Goal: Information Seeking & Learning: Learn about a topic

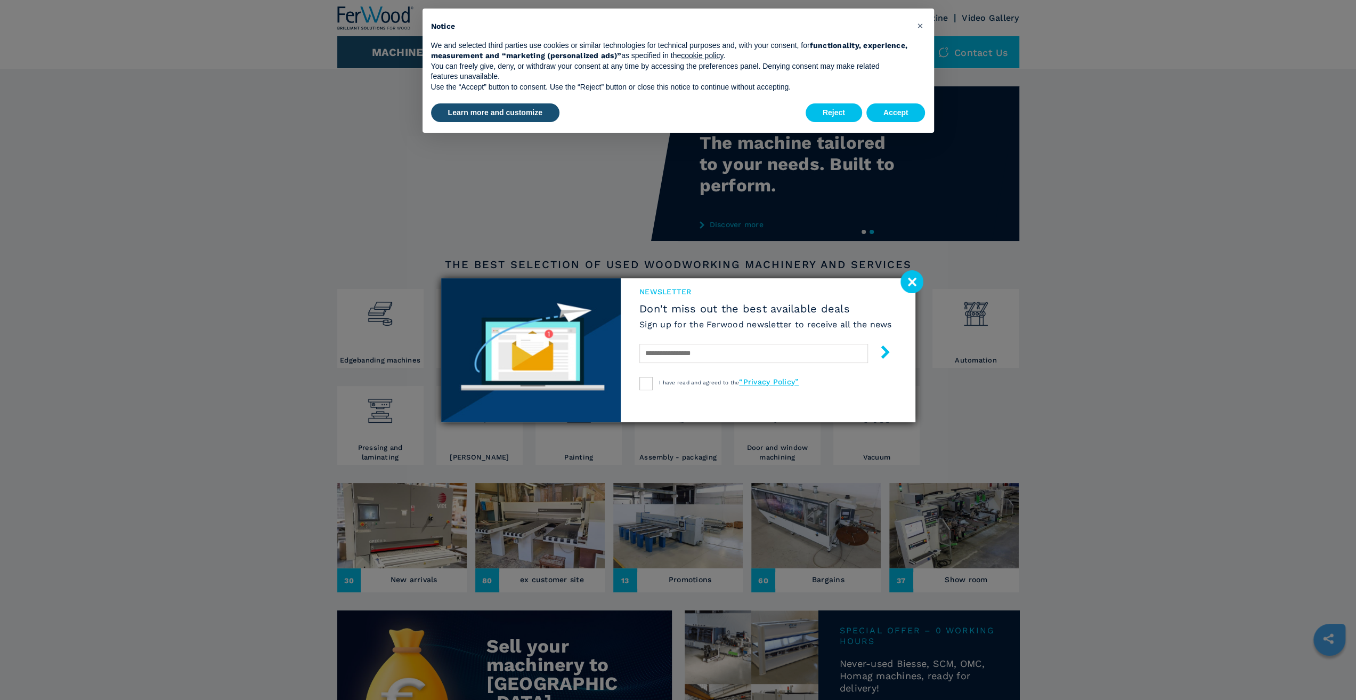
click at [911, 276] on image at bounding box center [912, 281] width 23 height 23
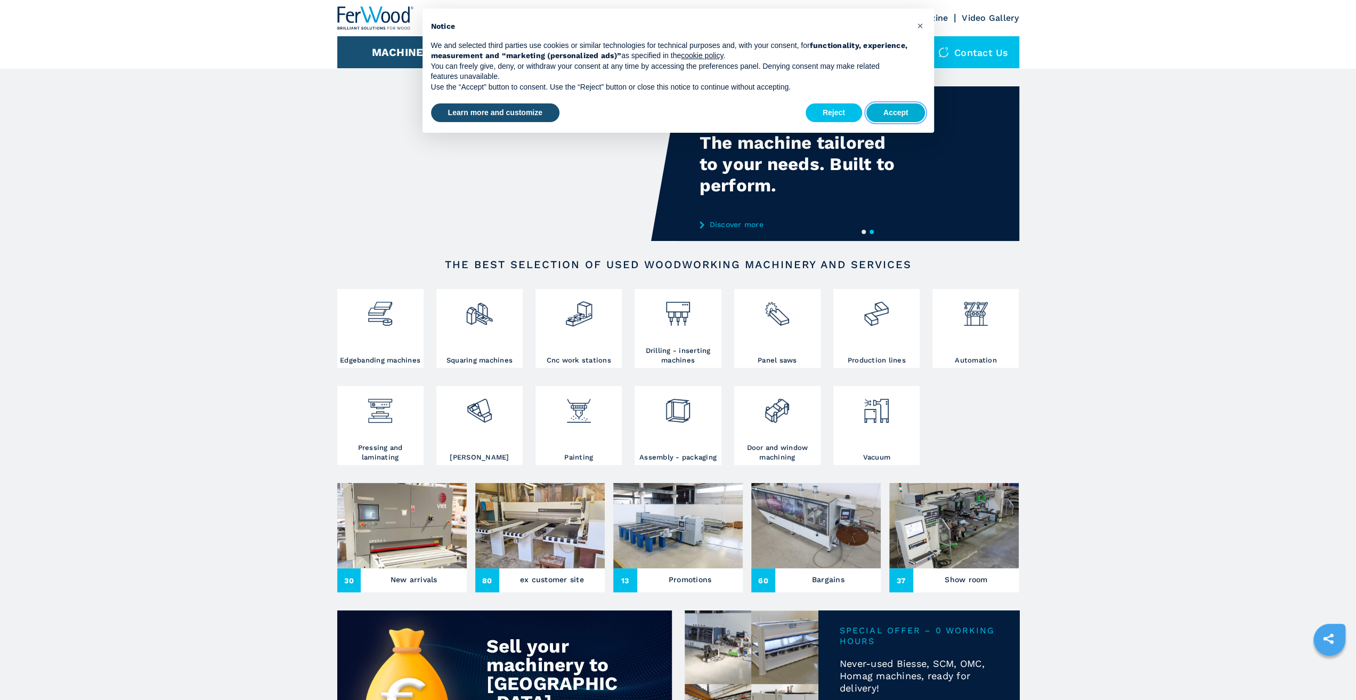
click at [907, 108] on button "Accept" at bounding box center [895, 112] width 59 height 19
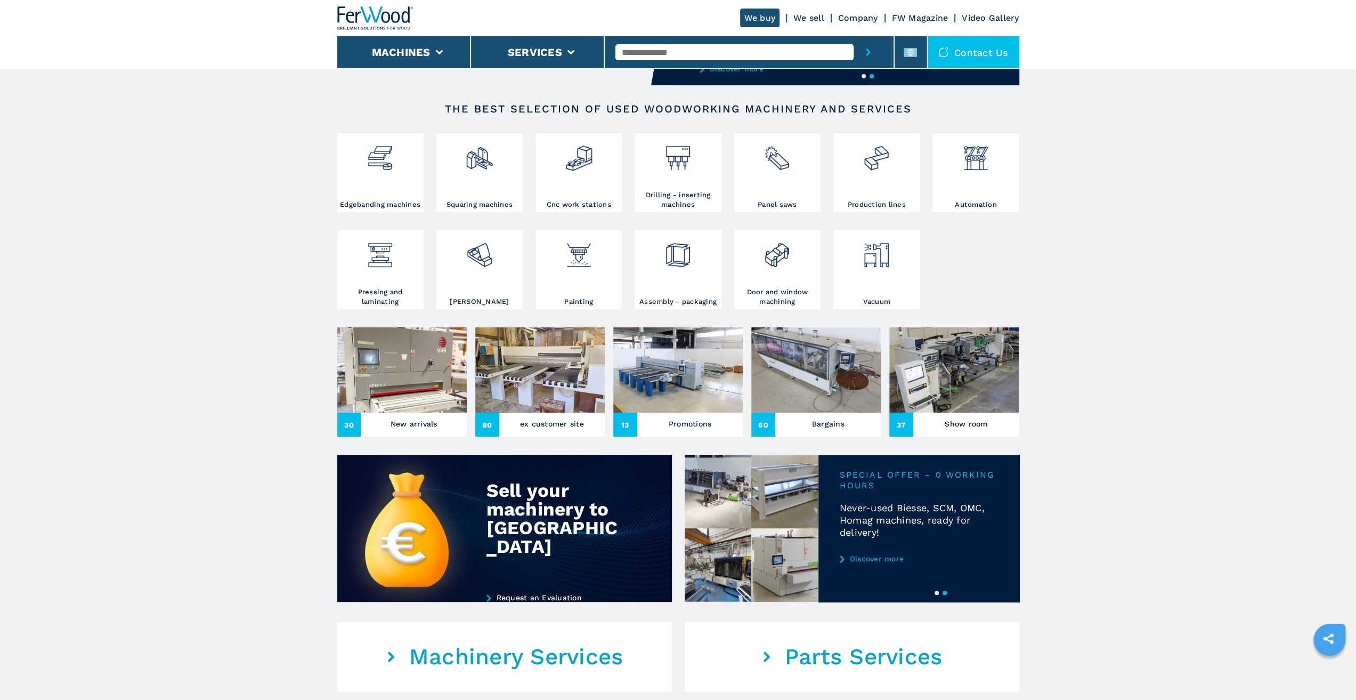
scroll to position [160, 0]
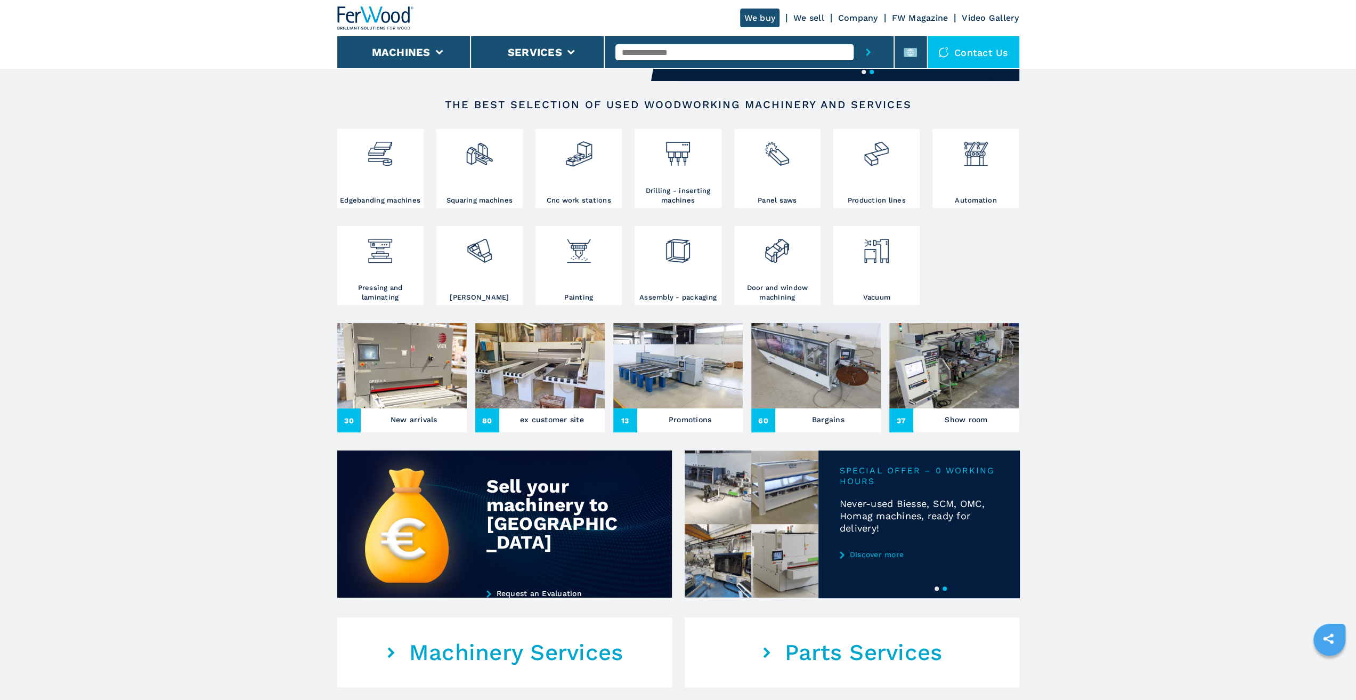
click at [413, 369] on img at bounding box center [401, 365] width 129 height 85
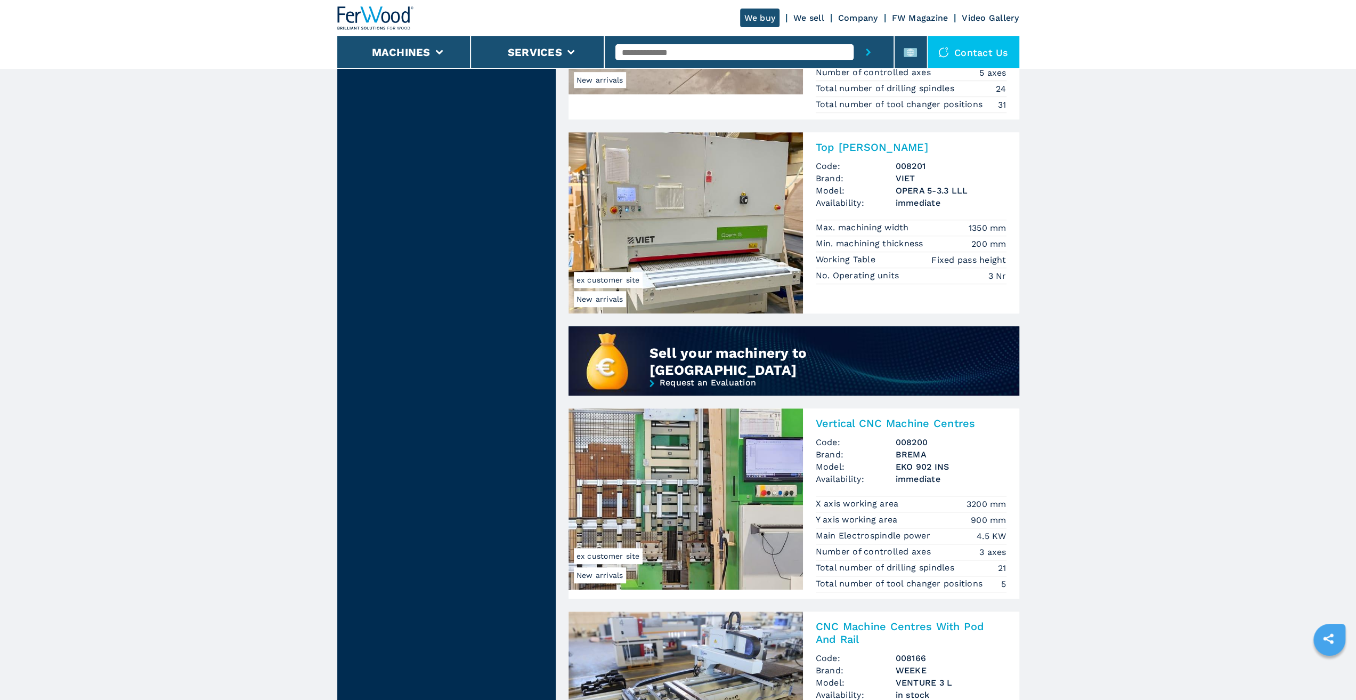
drag, startPoint x: 986, startPoint y: 441, endPoint x: 1038, endPoint y: 558, distance: 128.1
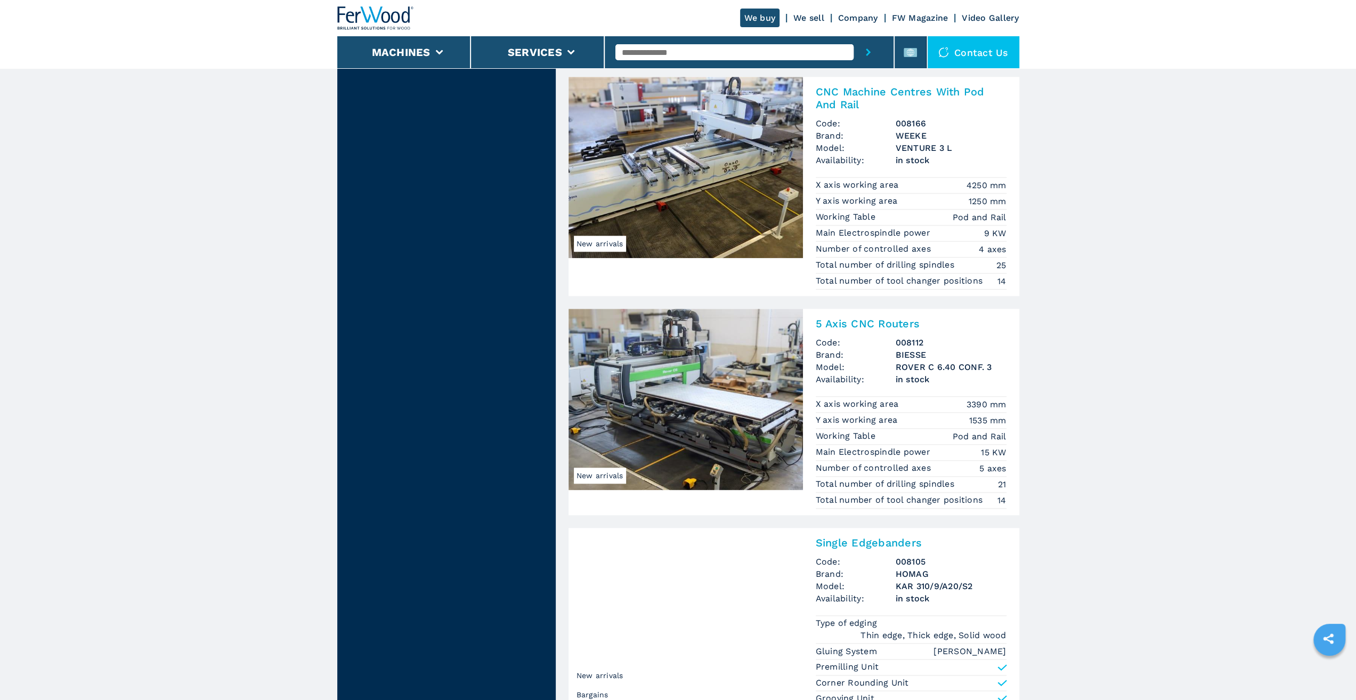
drag, startPoint x: 1063, startPoint y: 612, endPoint x: 1062, endPoint y: 569, distance: 43.7
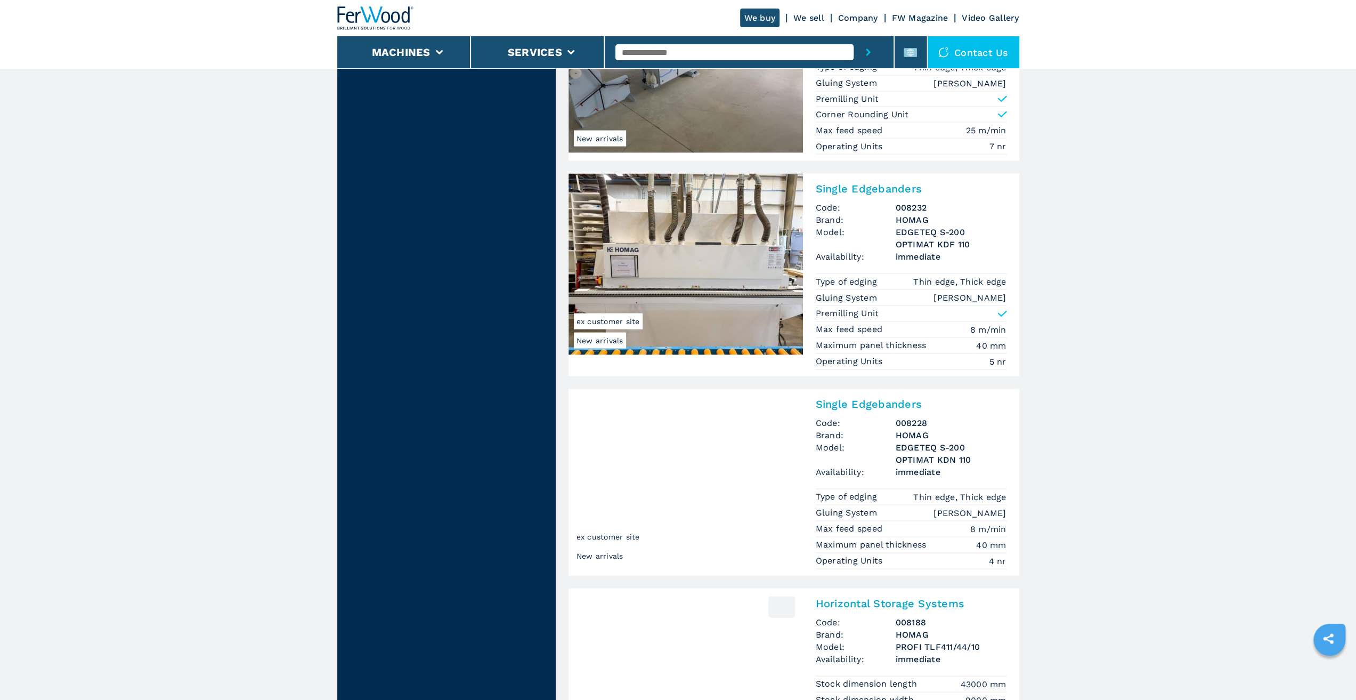
drag, startPoint x: 1089, startPoint y: 459, endPoint x: 1088, endPoint y: 579, distance: 119.9
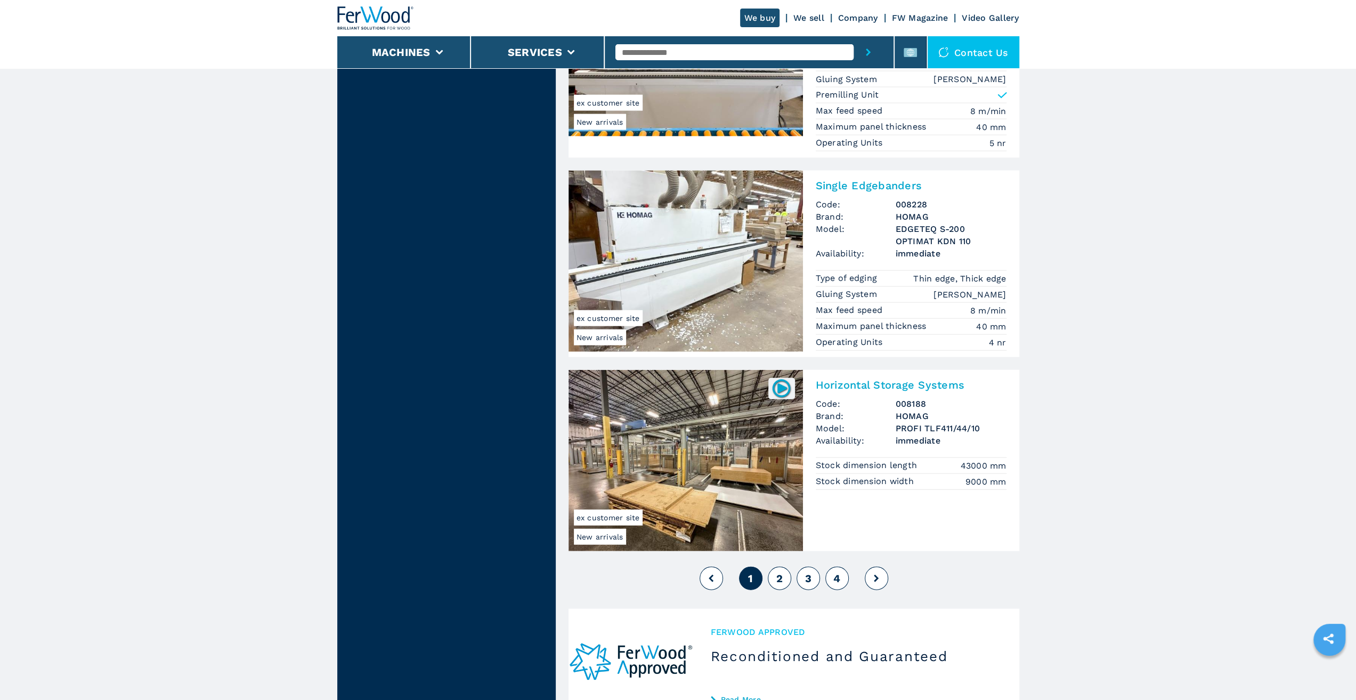
scroll to position [2360, 0]
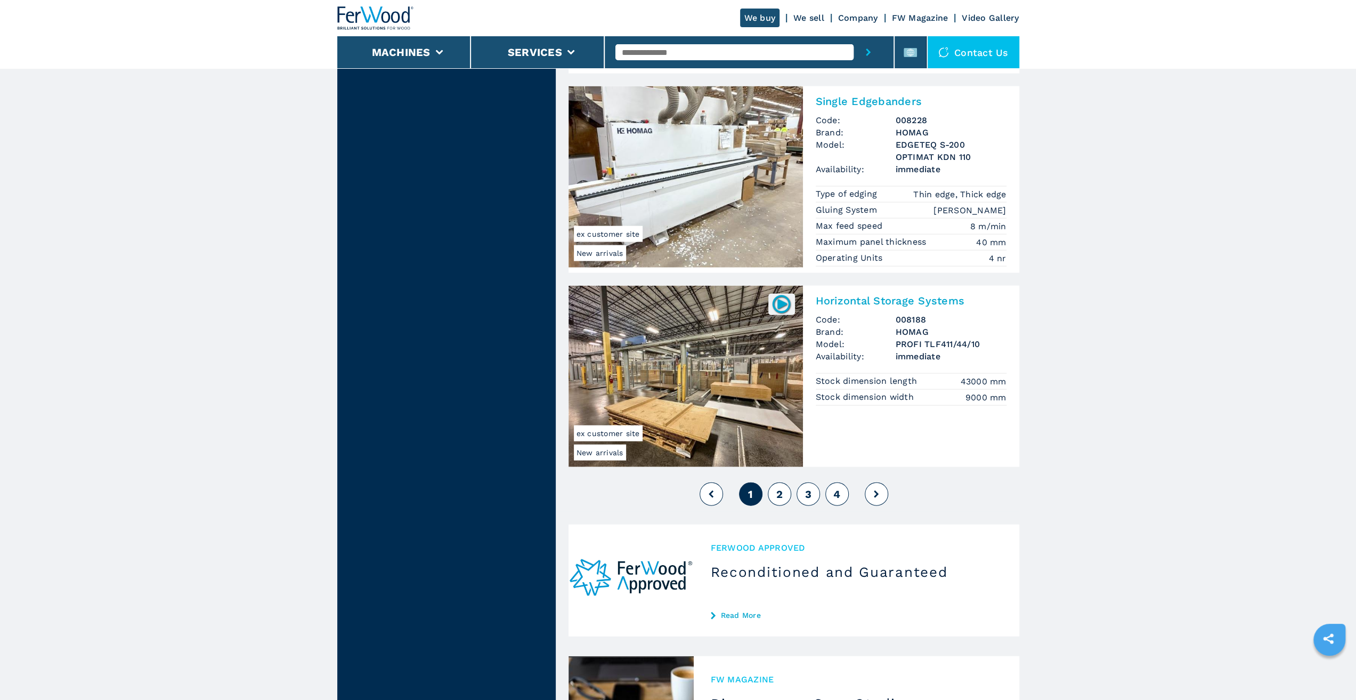
drag, startPoint x: 1089, startPoint y: 499, endPoint x: 1087, endPoint y: 593, distance: 93.8
click at [782, 488] on span "2" at bounding box center [779, 494] width 6 height 13
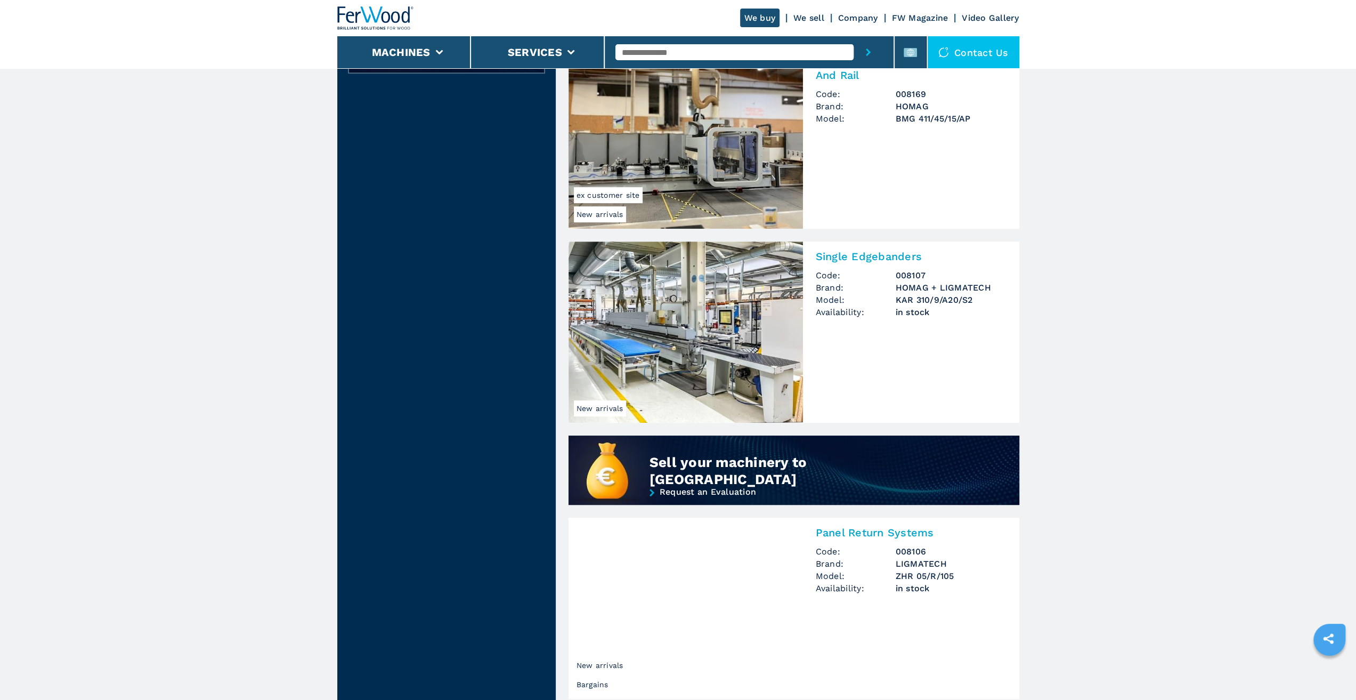
drag, startPoint x: 1063, startPoint y: 426, endPoint x: 1050, endPoint y: 520, distance: 94.1
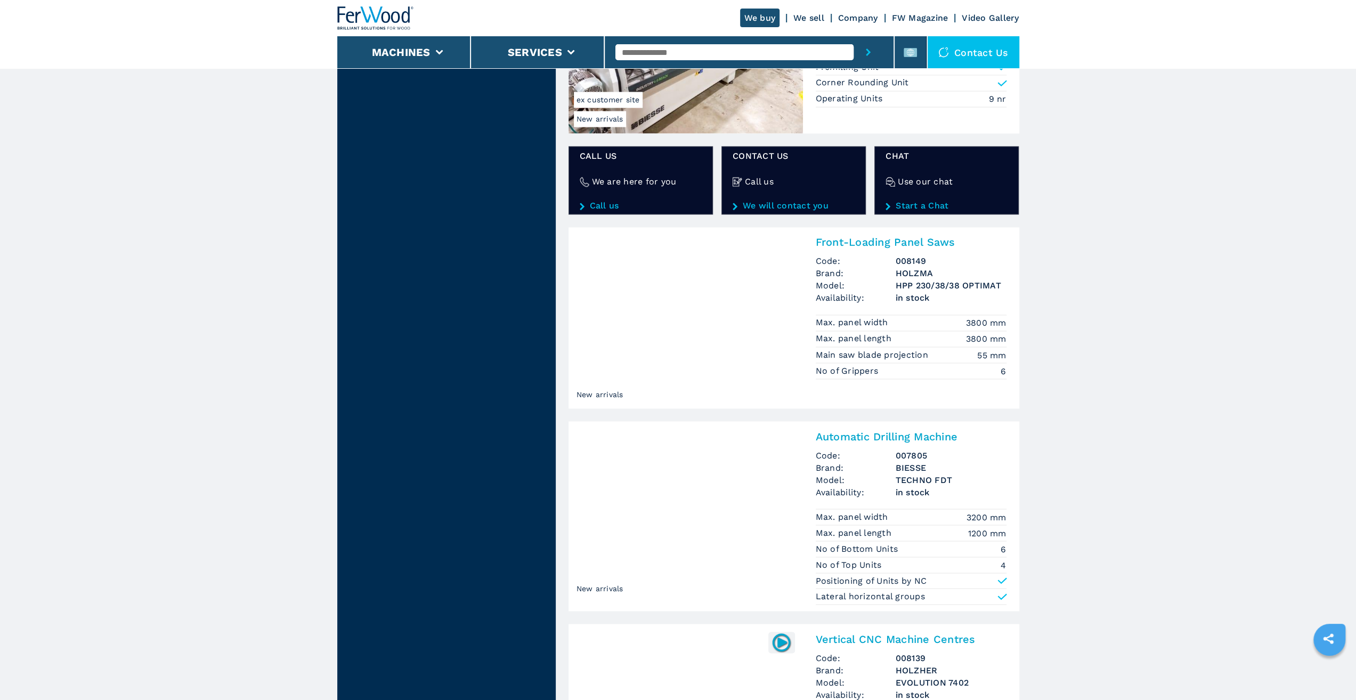
drag, startPoint x: 1060, startPoint y: 631, endPoint x: 1057, endPoint y: 619, distance: 13.2
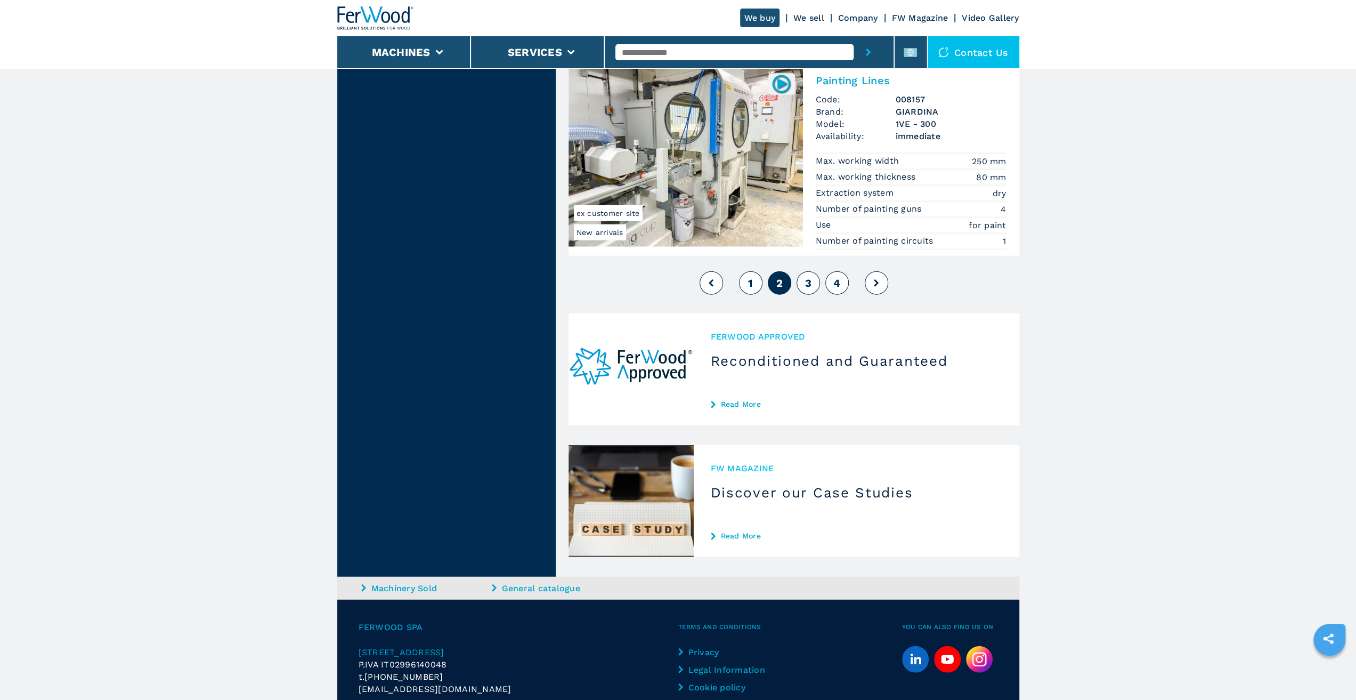
drag, startPoint x: 1098, startPoint y: 469, endPoint x: 1081, endPoint y: 500, distance: 35.3
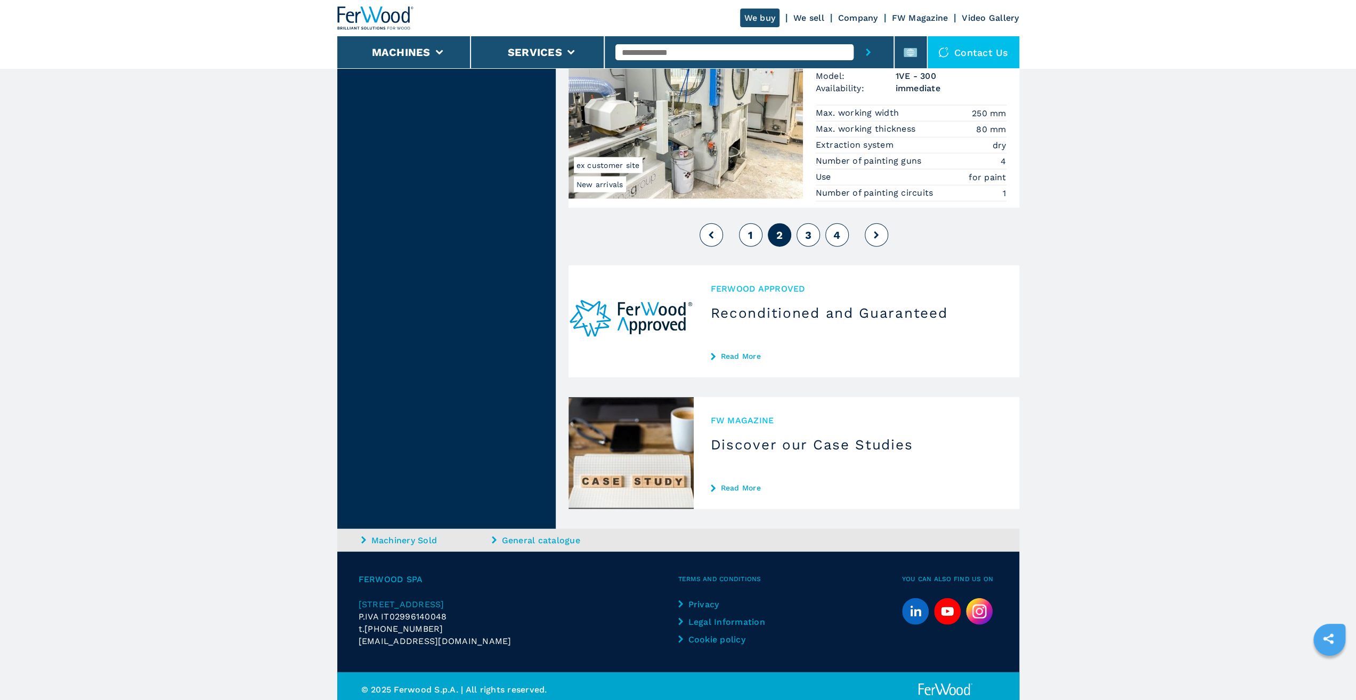
drag, startPoint x: 806, startPoint y: 228, endPoint x: 1006, endPoint y: 1, distance: 302.8
click at [806, 229] on span "3" at bounding box center [808, 235] width 6 height 13
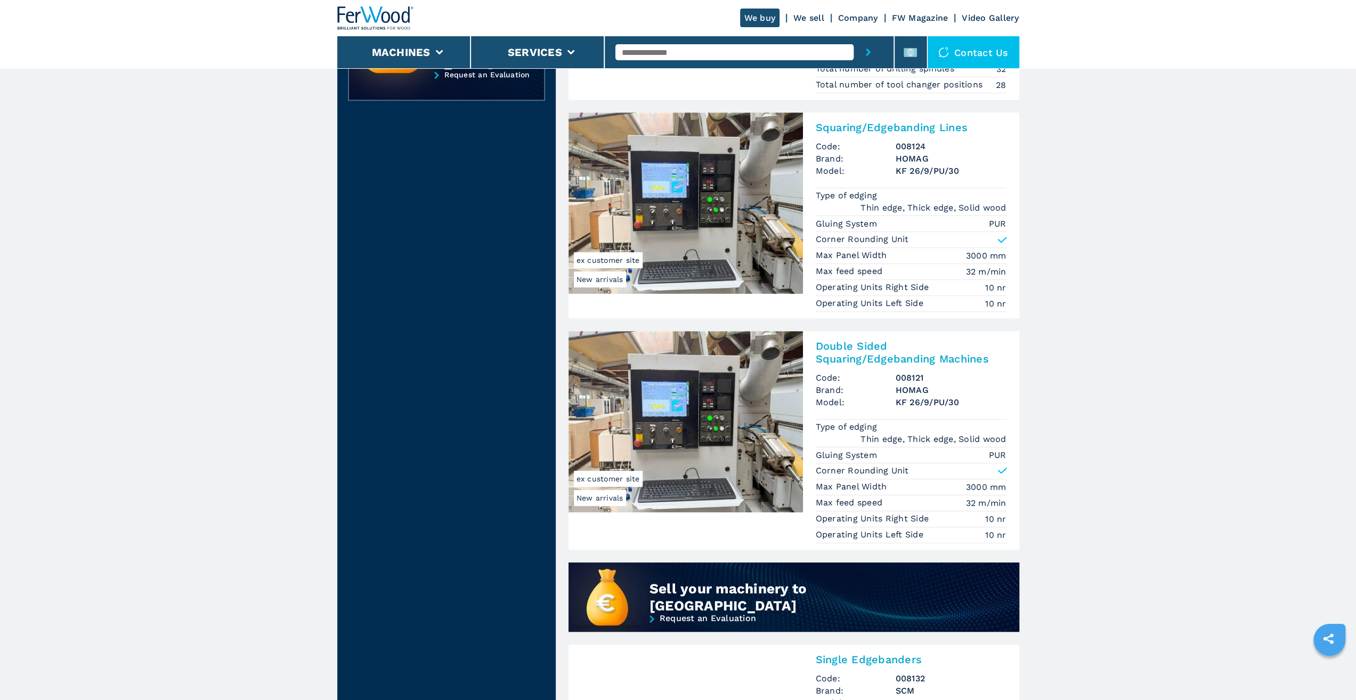
drag, startPoint x: 1124, startPoint y: 520, endPoint x: 1115, endPoint y: 556, distance: 37.5
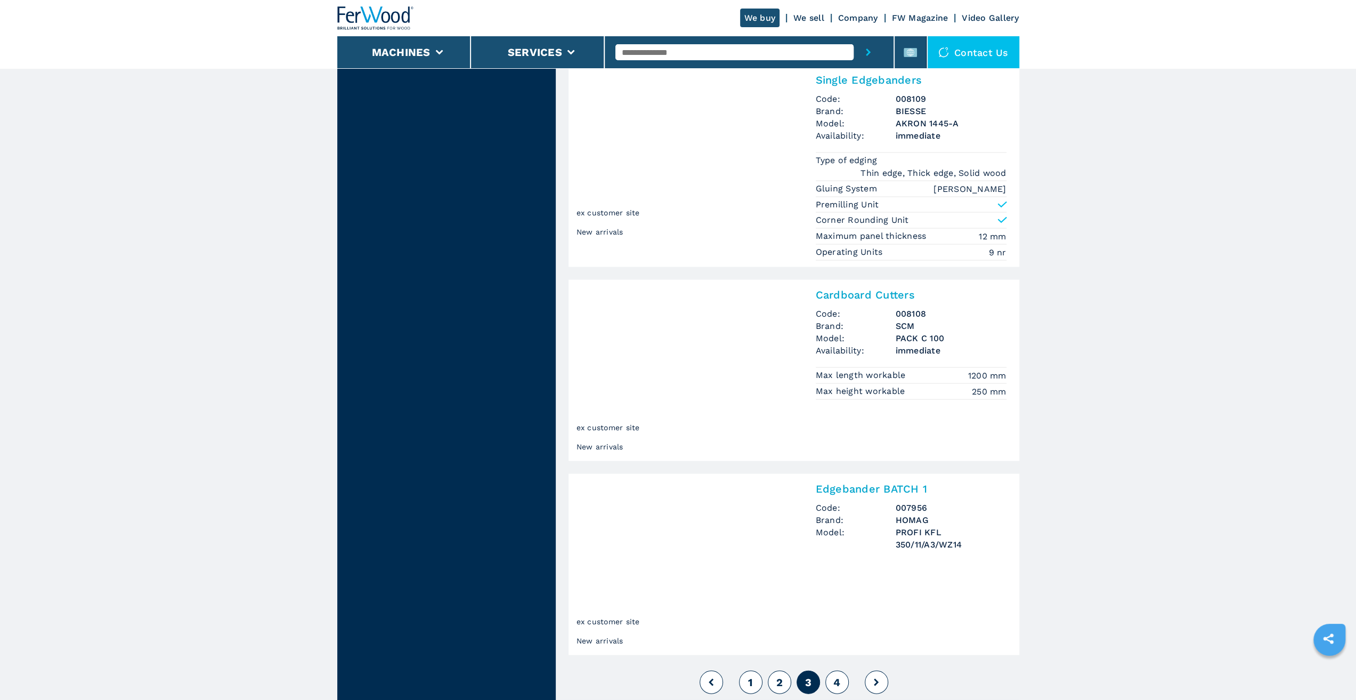
drag, startPoint x: 1127, startPoint y: 571, endPoint x: 1117, endPoint y: 642, distance: 71.5
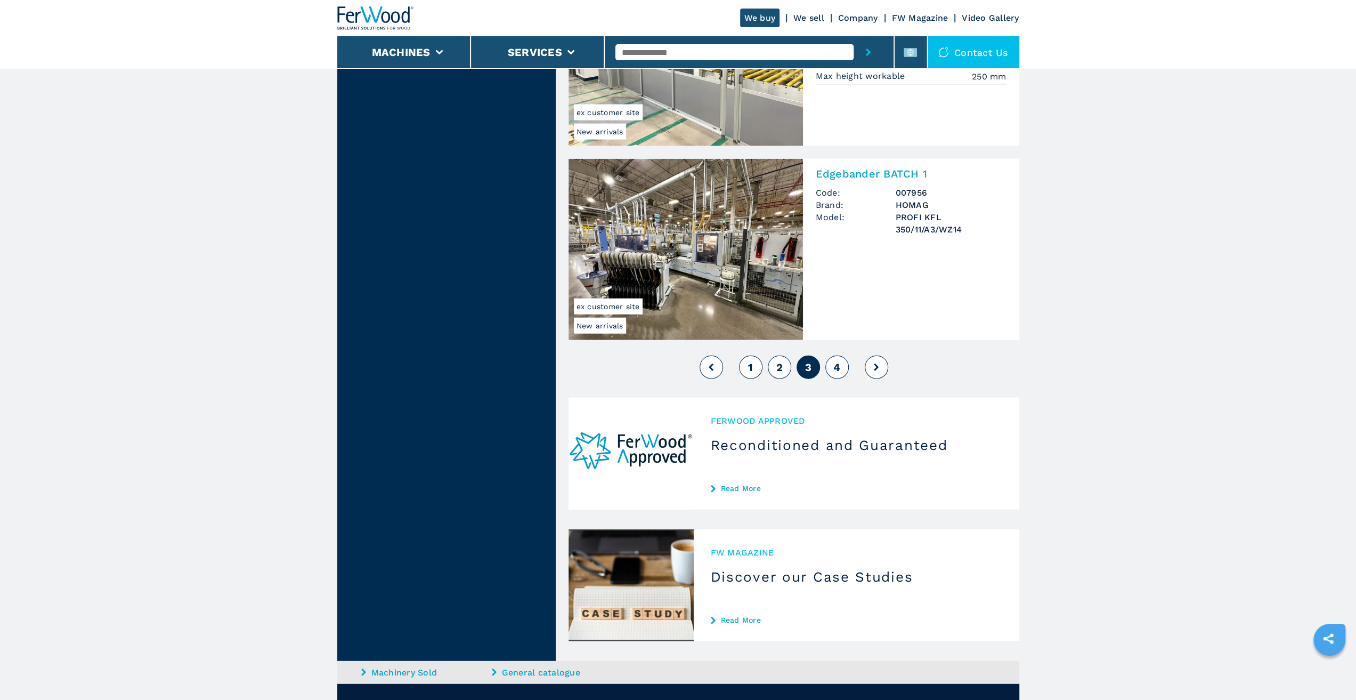
drag, startPoint x: 1034, startPoint y: 584, endPoint x: 1011, endPoint y: 679, distance: 98.5
click at [847, 357] on button "4" at bounding box center [836, 366] width 23 height 23
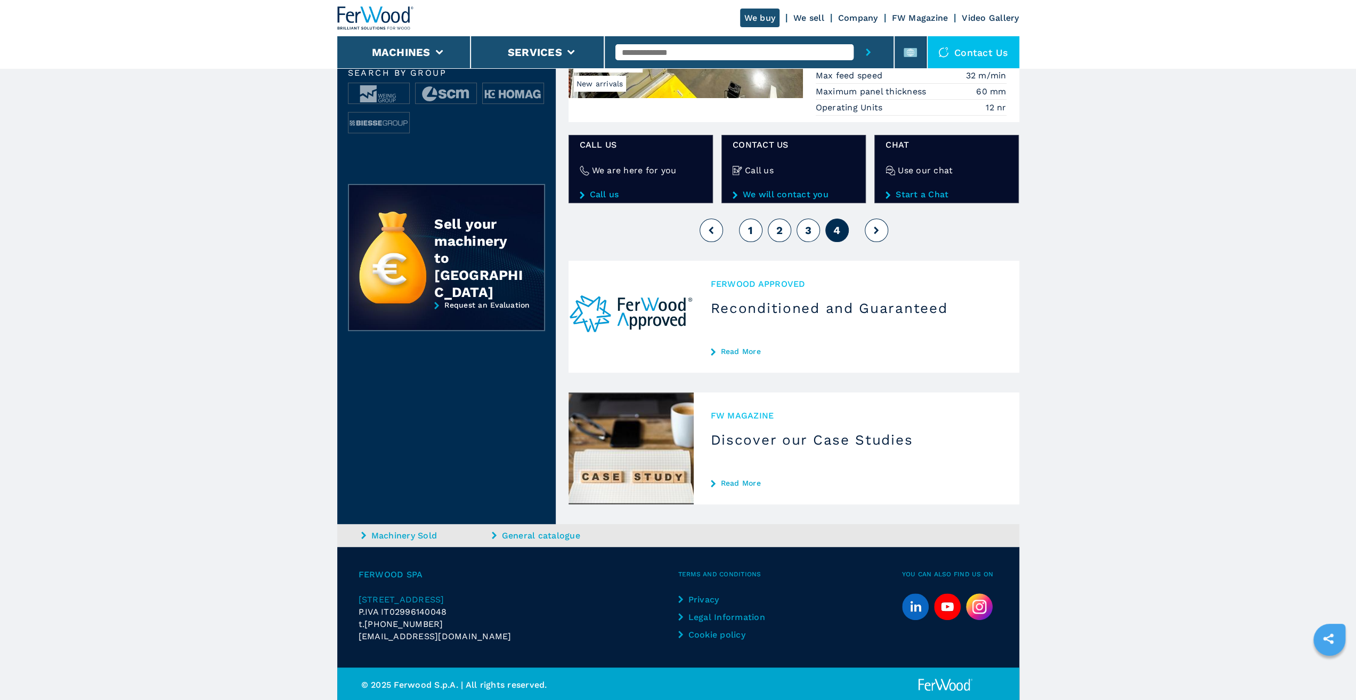
drag, startPoint x: 1115, startPoint y: 329, endPoint x: 1103, endPoint y: 544, distance: 215.1
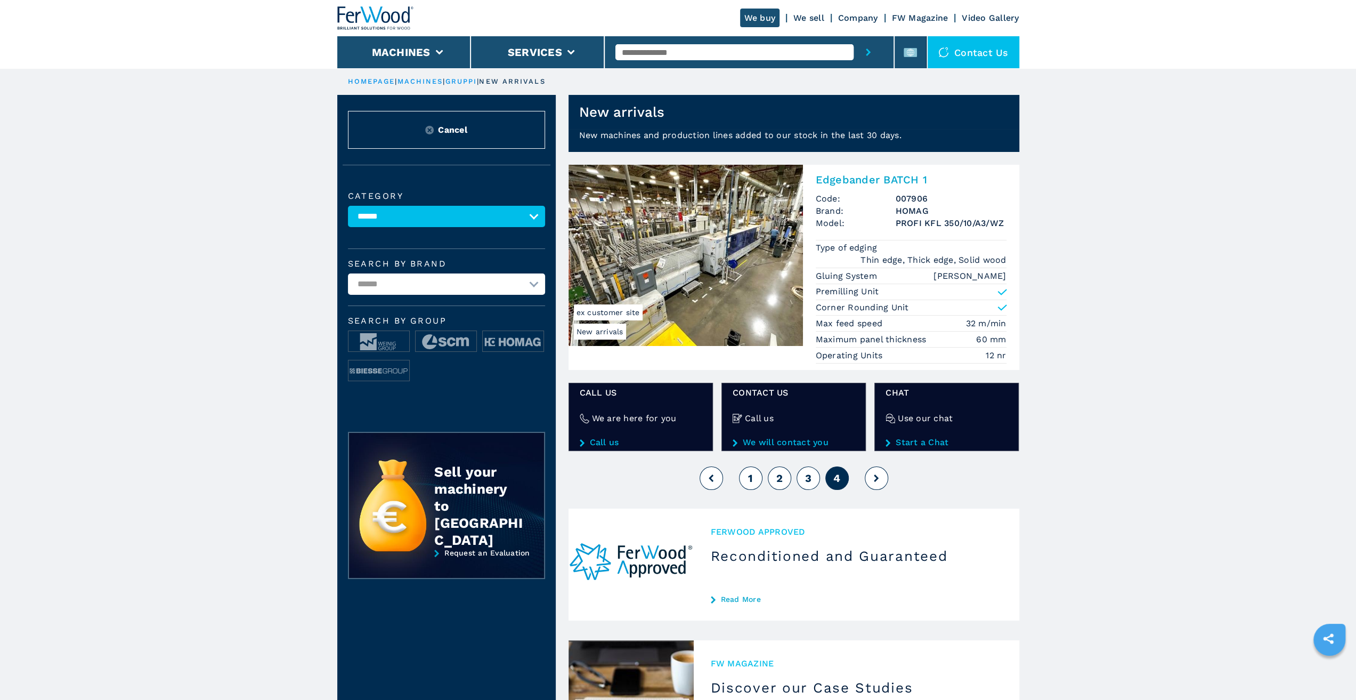
drag, startPoint x: 1049, startPoint y: 196, endPoint x: 741, endPoint y: 82, distance: 328.4
click at [395, 24] on img at bounding box center [375, 17] width 77 height 23
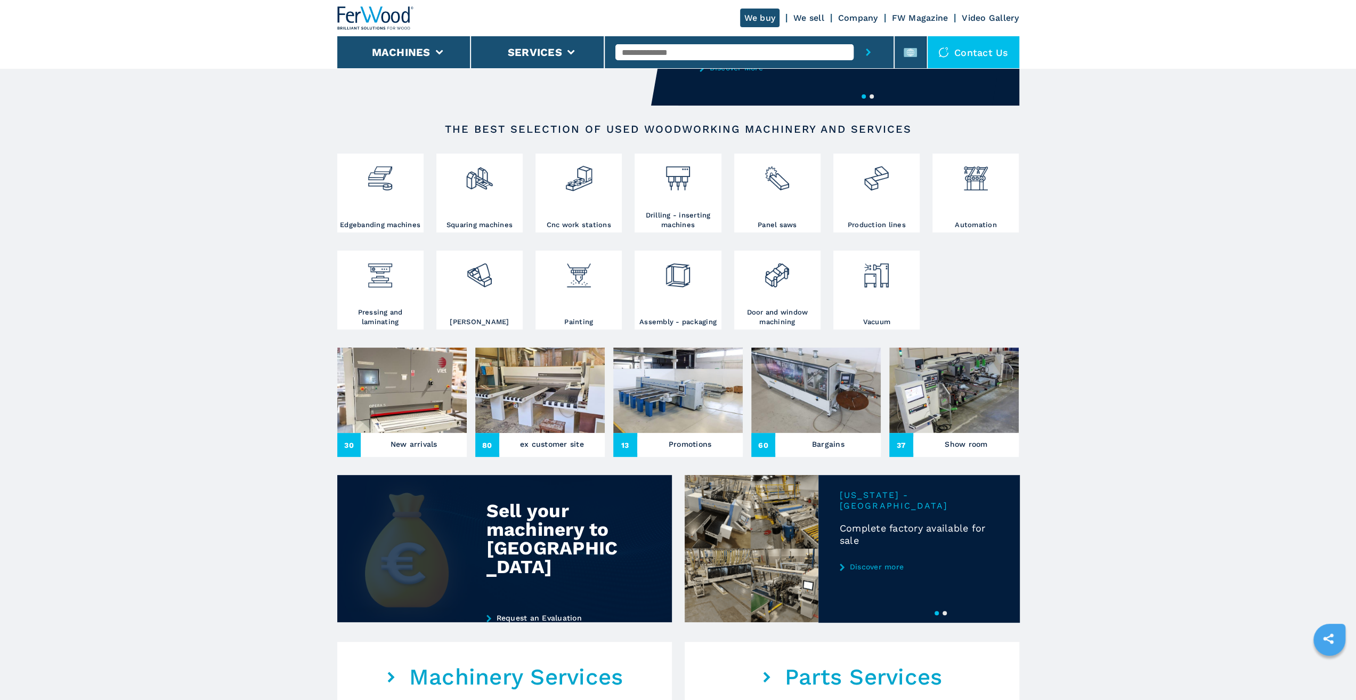
scroll to position [160, 0]
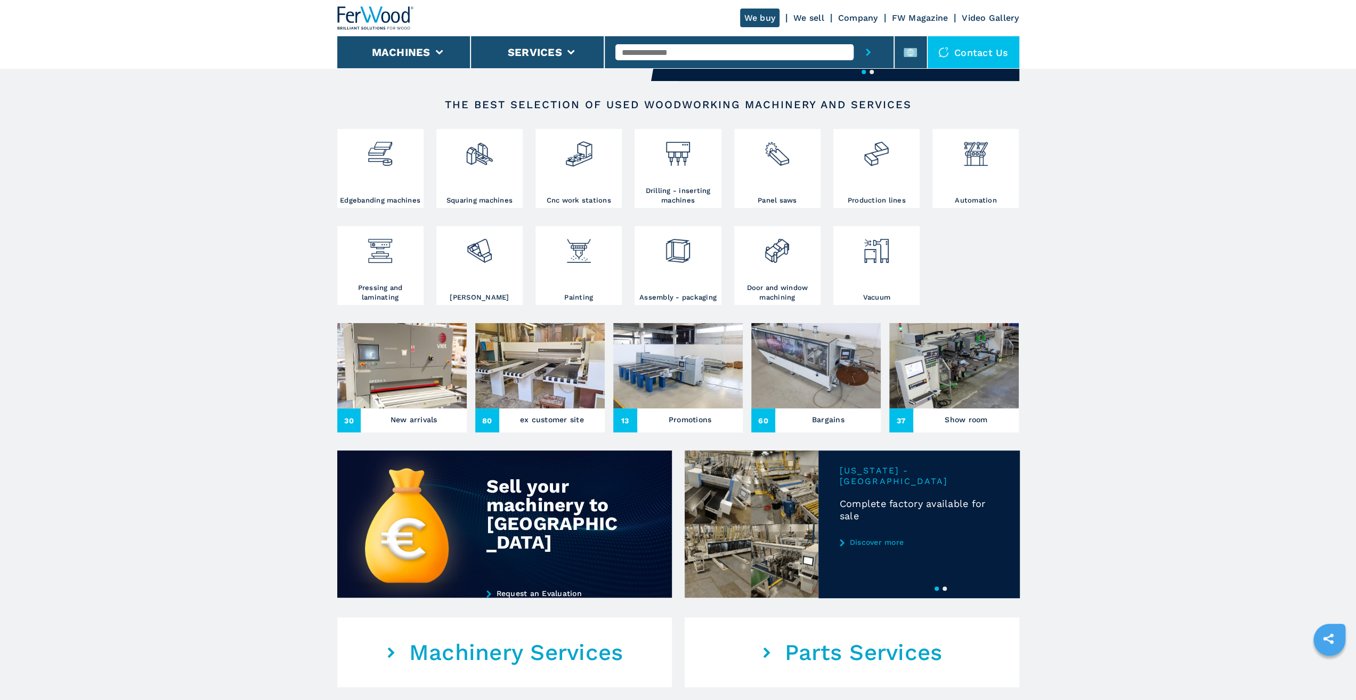
click at [537, 384] on img at bounding box center [539, 365] width 129 height 85
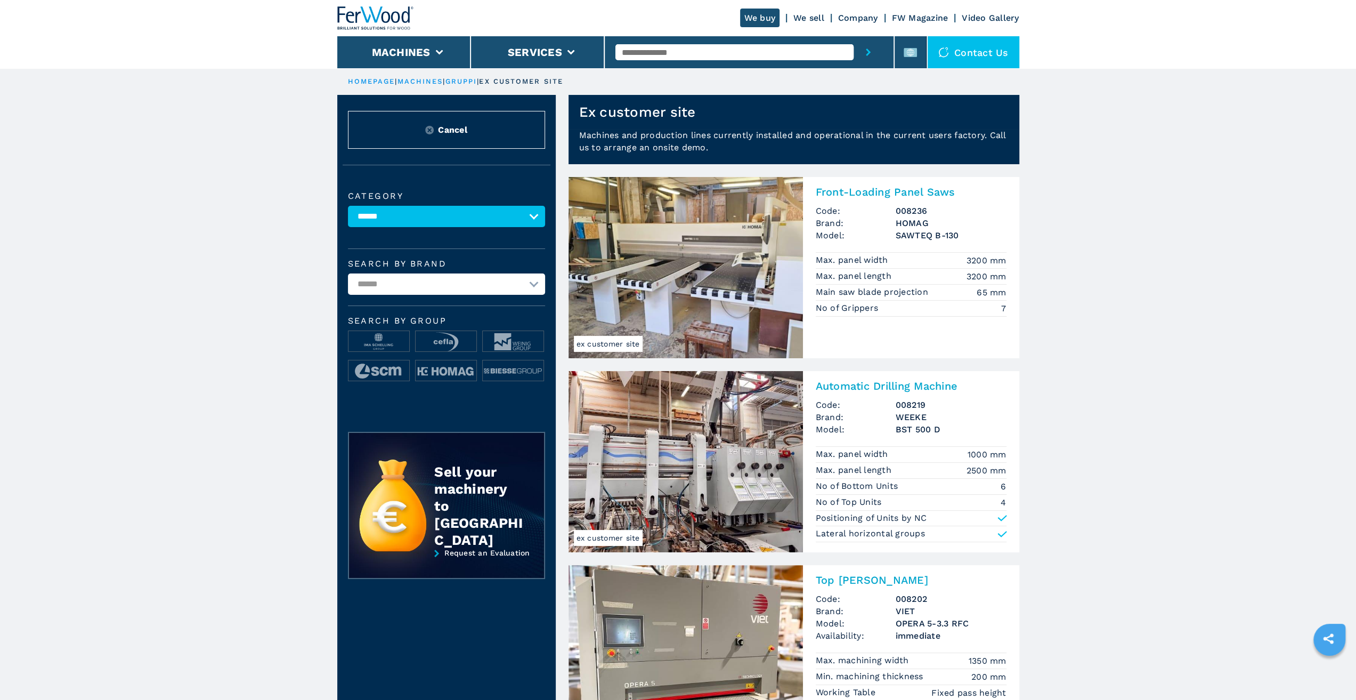
click at [917, 196] on h2 "Front-Loading Panel Saws" at bounding box center [911, 191] width 191 height 13
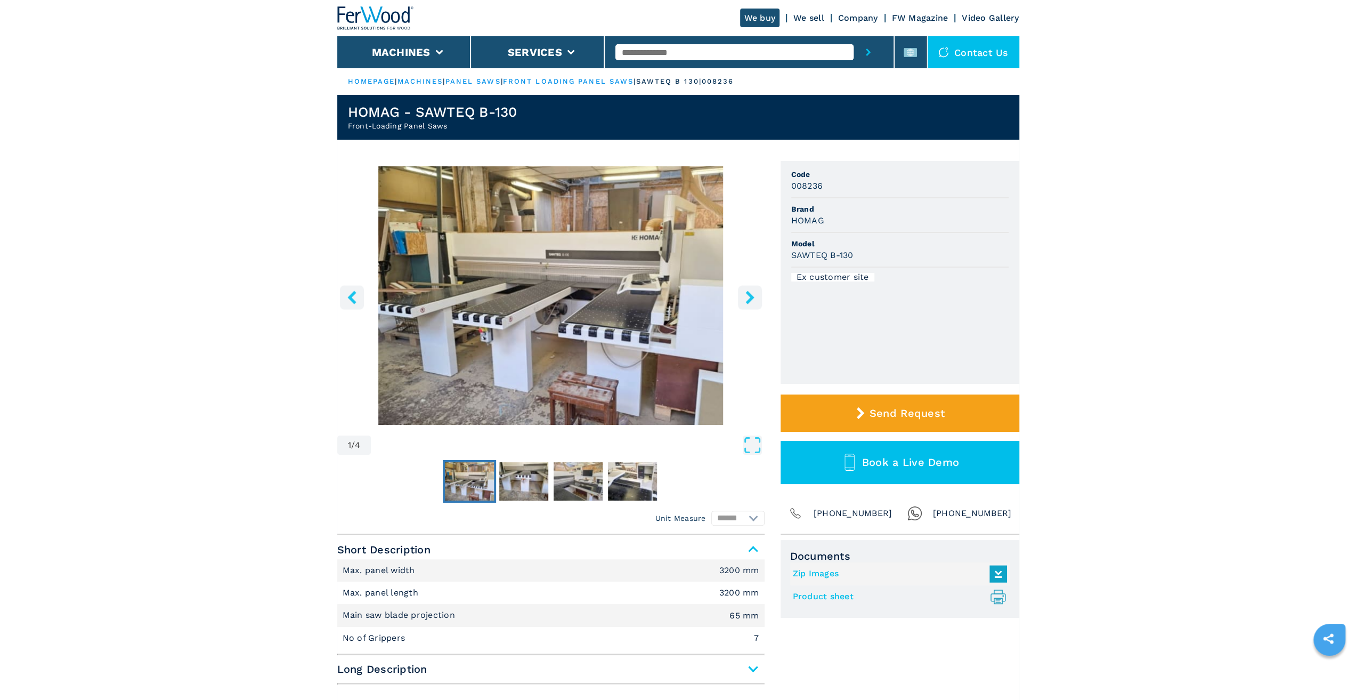
click at [756, 295] on icon "right-button" at bounding box center [749, 296] width 13 height 13
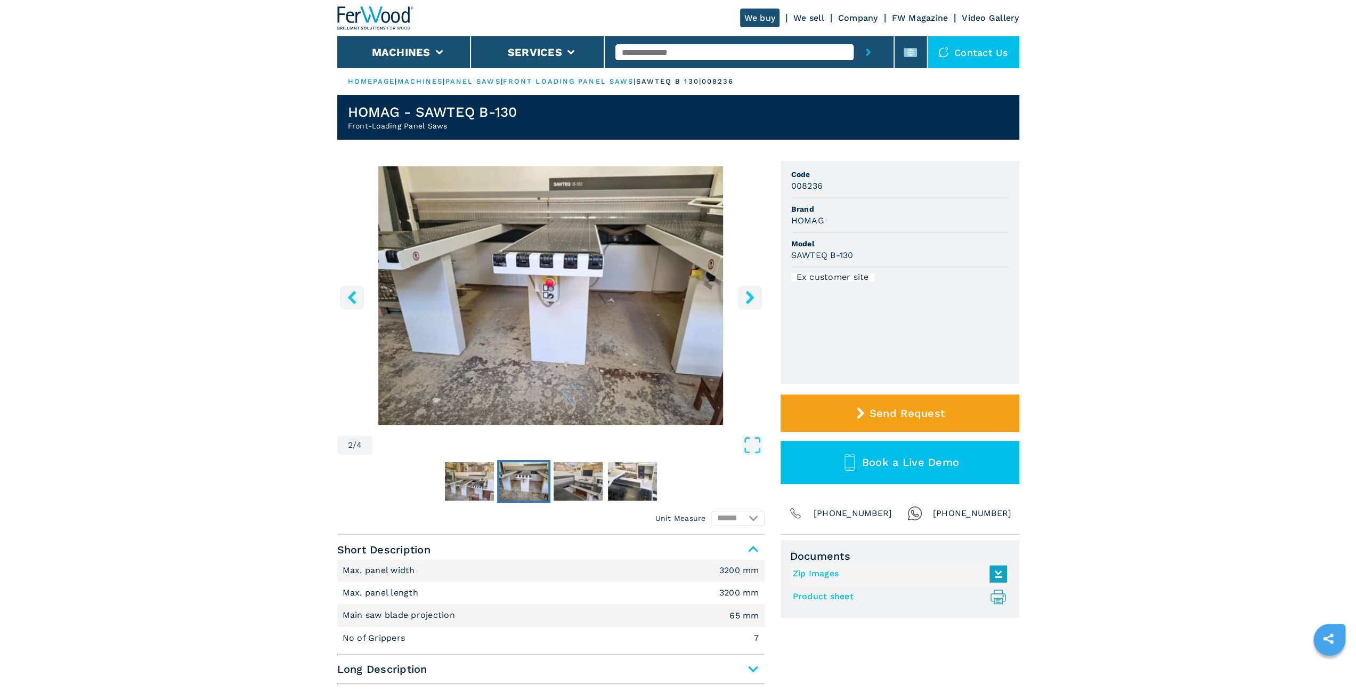
click at [756, 295] on icon "right-button" at bounding box center [749, 296] width 13 height 13
click at [750, 298] on icon "right-button" at bounding box center [750, 296] width 9 height 13
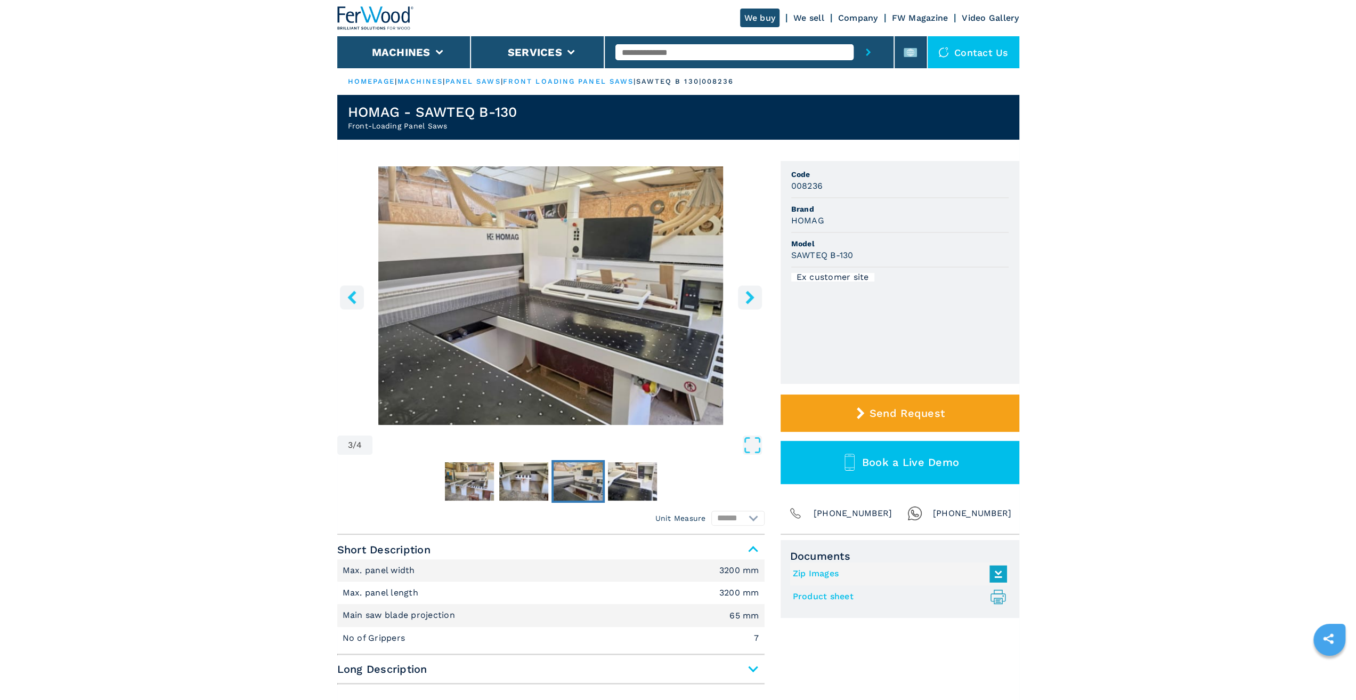
click at [750, 298] on icon "right-button" at bounding box center [750, 296] width 9 height 13
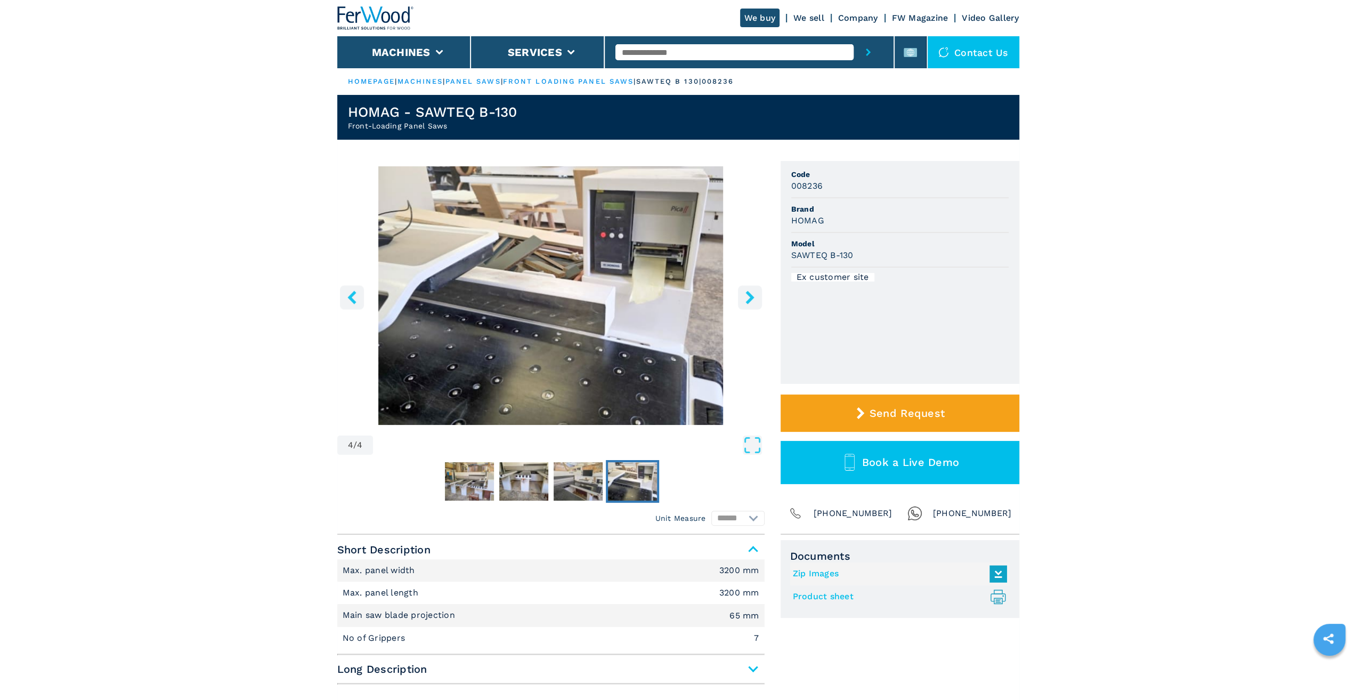
click at [750, 298] on icon "right-button" at bounding box center [750, 296] width 9 height 13
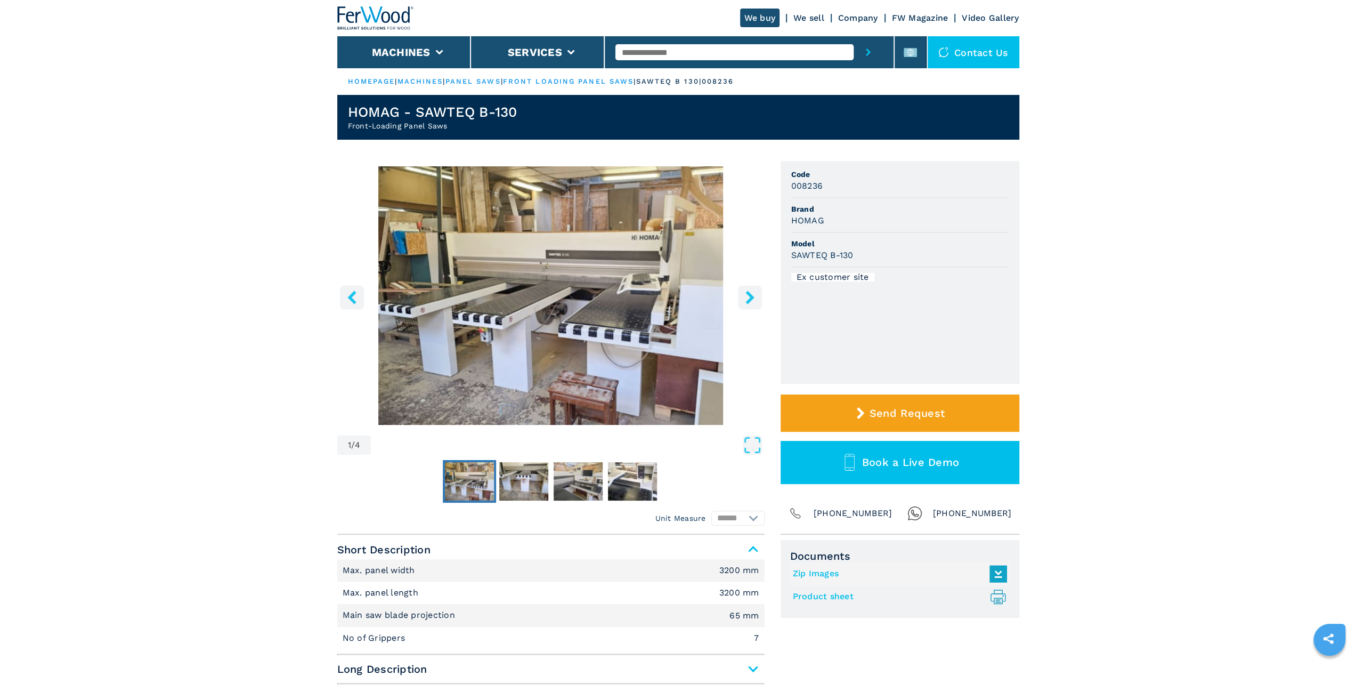
click at [750, 298] on icon "right-button" at bounding box center [750, 296] width 9 height 13
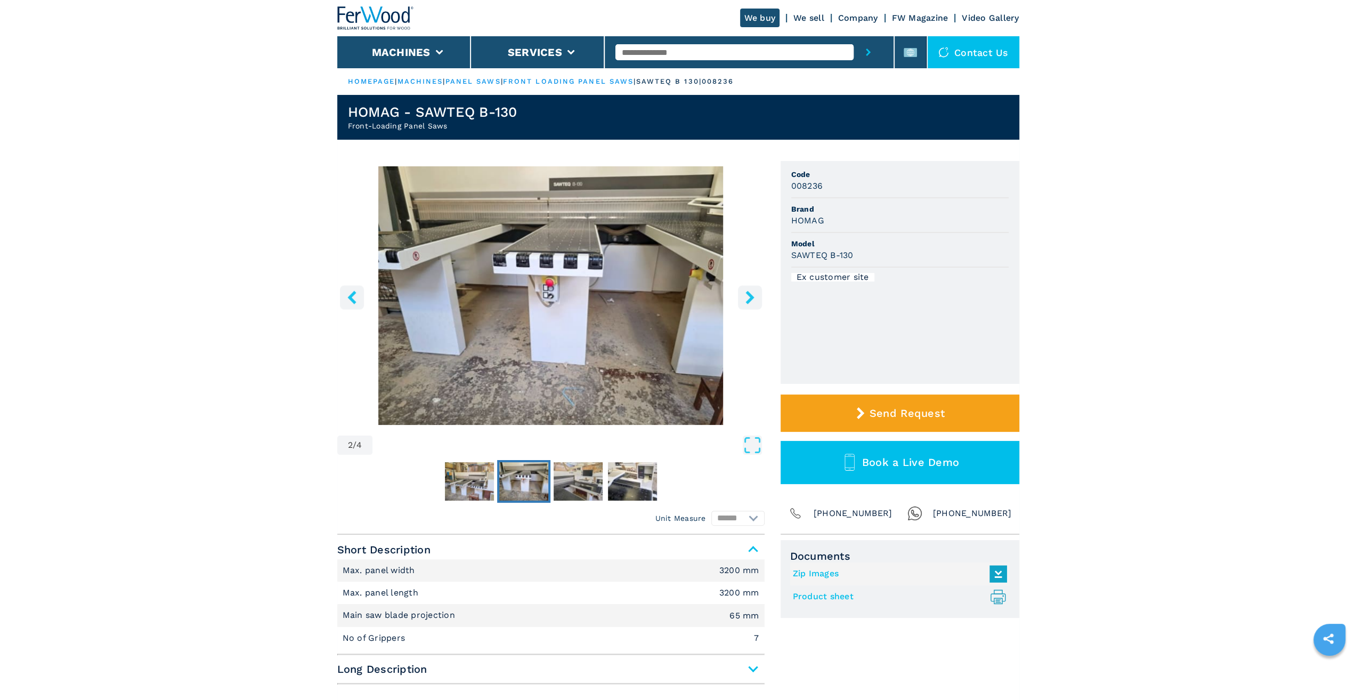
click at [750, 298] on icon "right-button" at bounding box center [750, 296] width 9 height 13
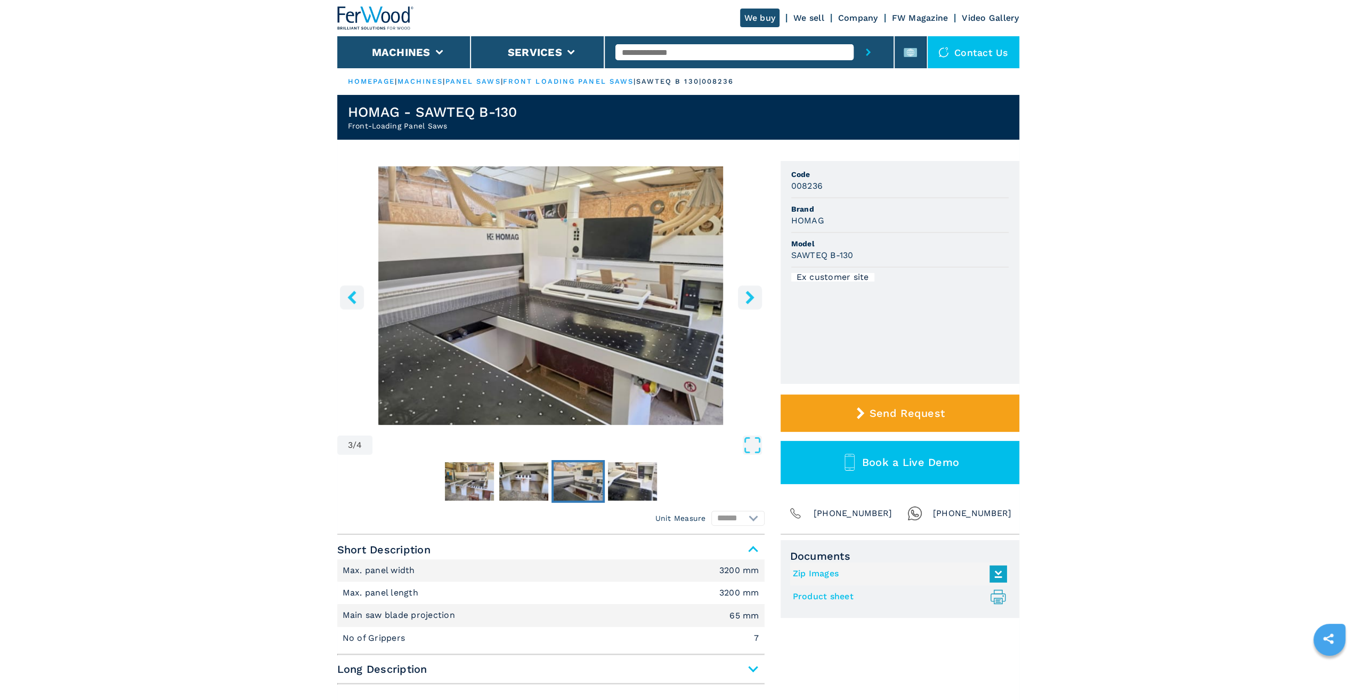
click at [750, 298] on icon "right-button" at bounding box center [750, 296] width 9 height 13
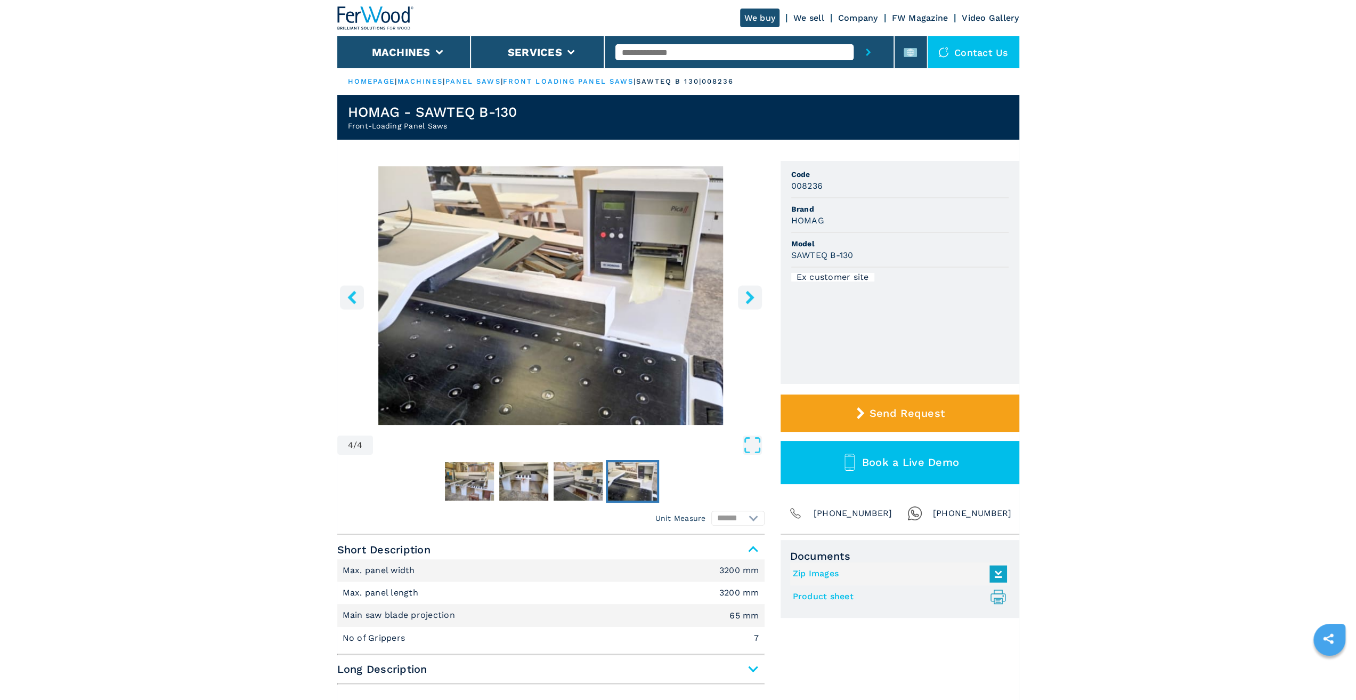
click at [750, 298] on icon "right-button" at bounding box center [750, 296] width 9 height 13
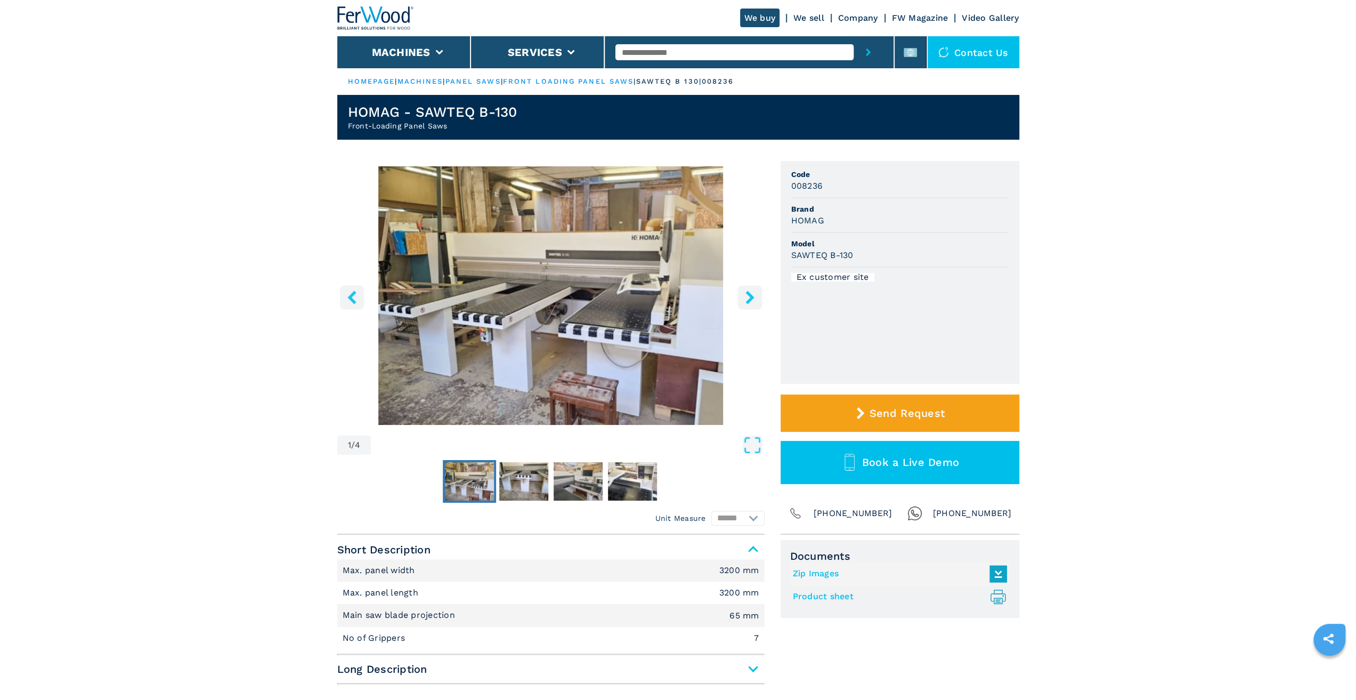
click at [750, 298] on icon "right-button" at bounding box center [750, 296] width 9 height 13
